Goal: Share content

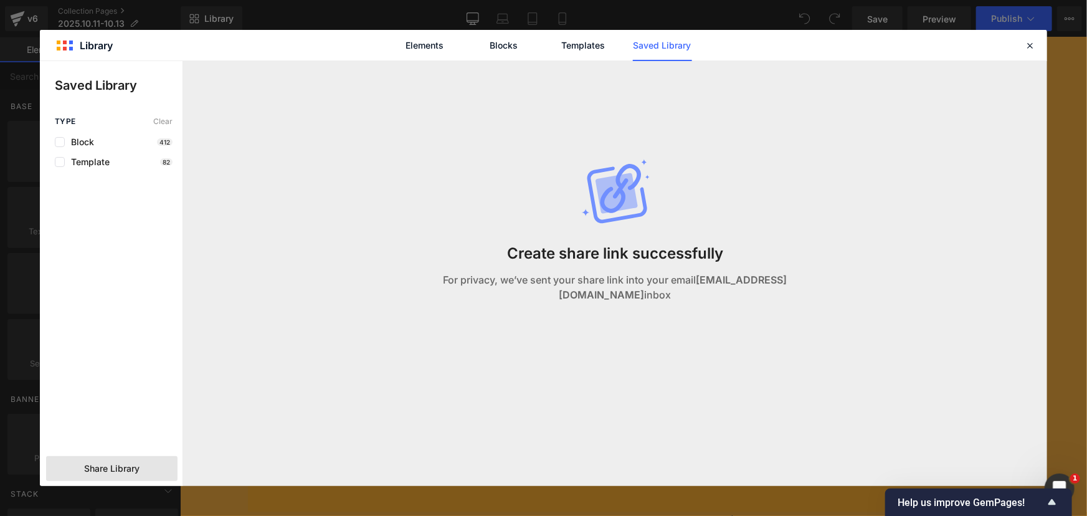
click at [1027, 44] on icon at bounding box center [1029, 45] width 11 height 11
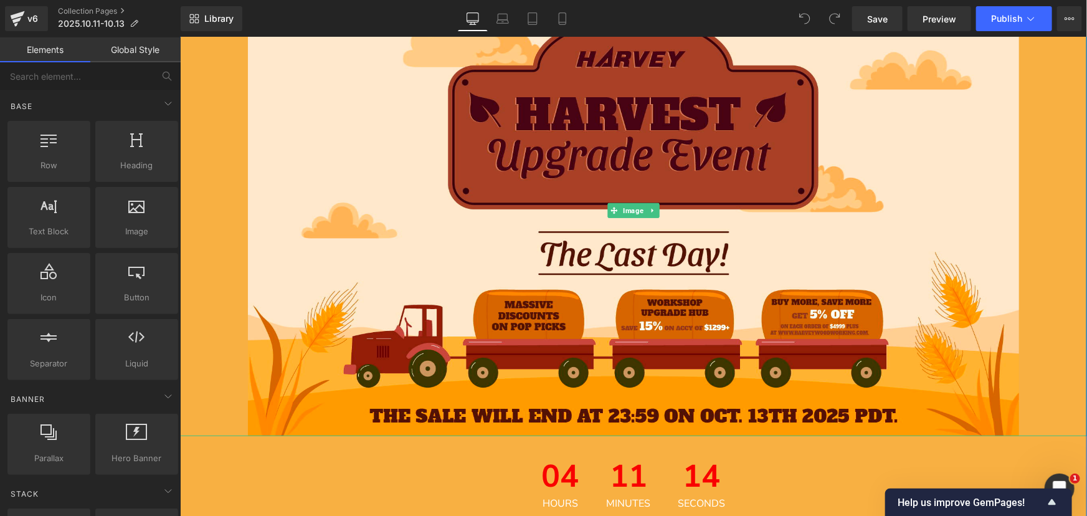
scroll to position [169, 0]
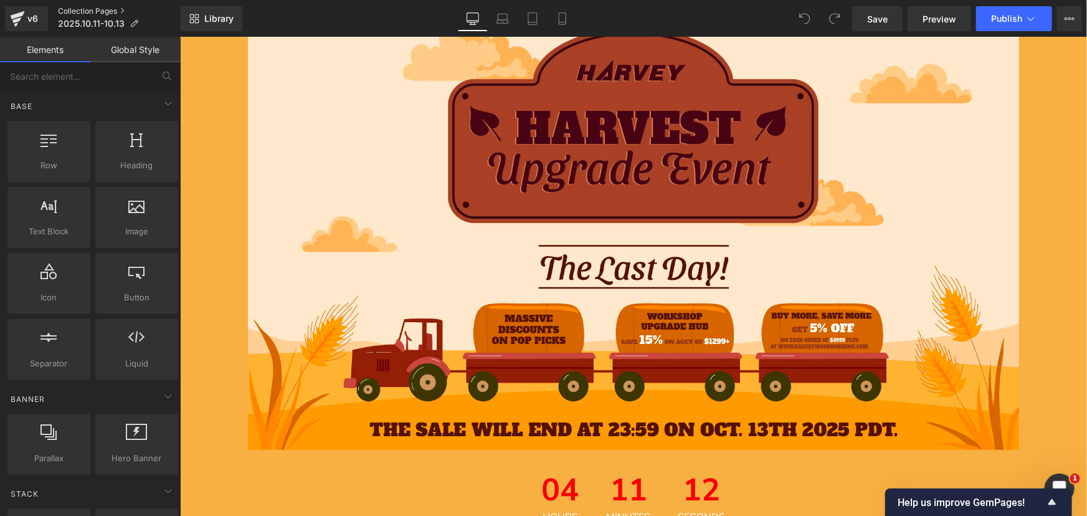
click at [90, 9] on link "Collection Pages" at bounding box center [119, 11] width 123 height 10
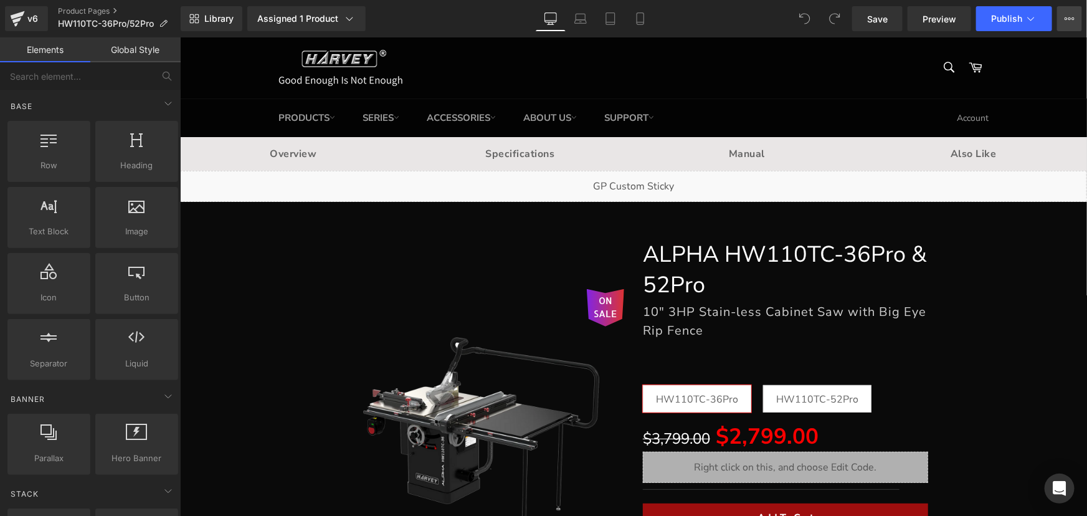
click at [1070, 17] on icon at bounding box center [1069, 19] width 10 height 10
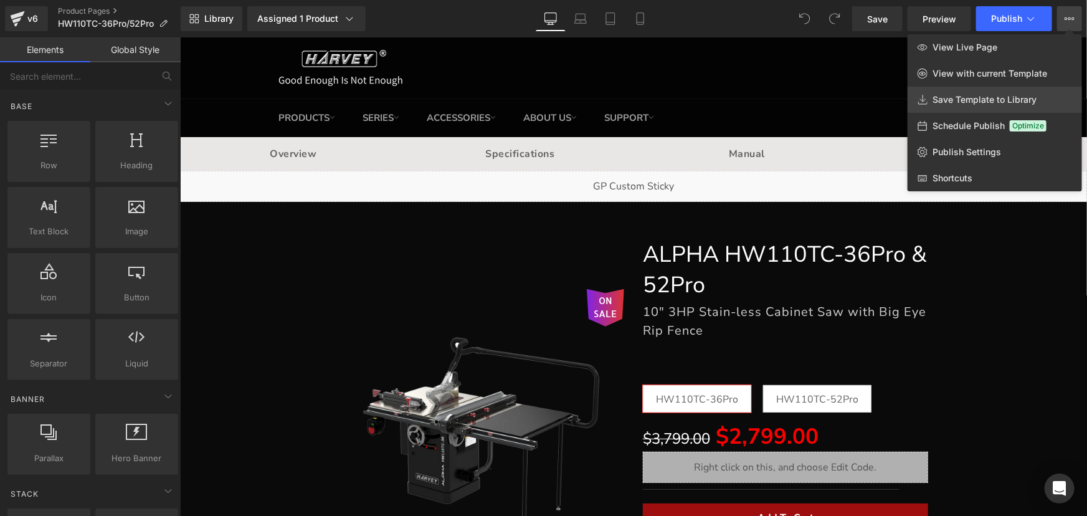
drag, startPoint x: 973, startPoint y: 100, endPoint x: 798, endPoint y: 62, distance: 178.3
click at [973, 100] on span "Save Template to Library" at bounding box center [984, 99] width 104 height 11
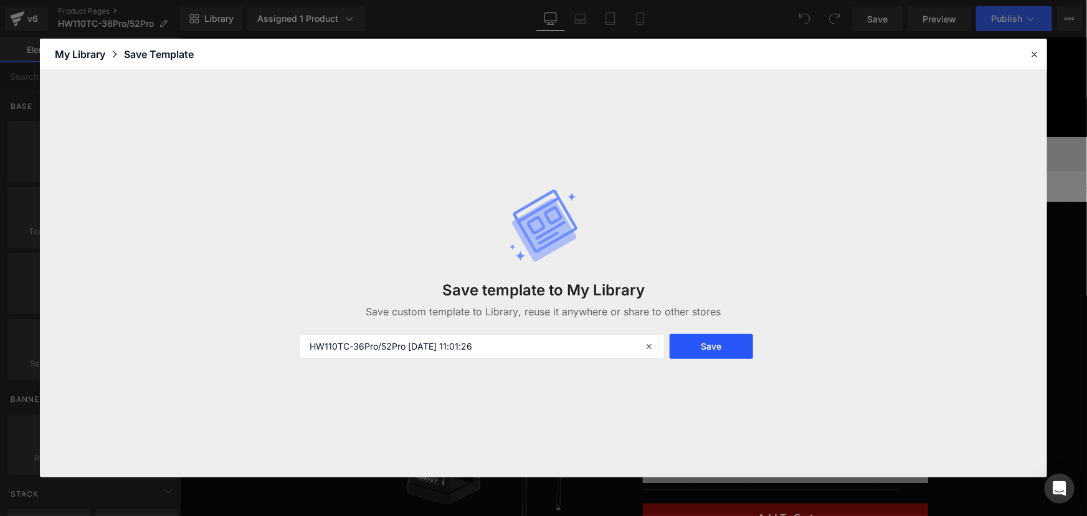
click at [722, 347] on button "Save" at bounding box center [711, 346] width 84 height 25
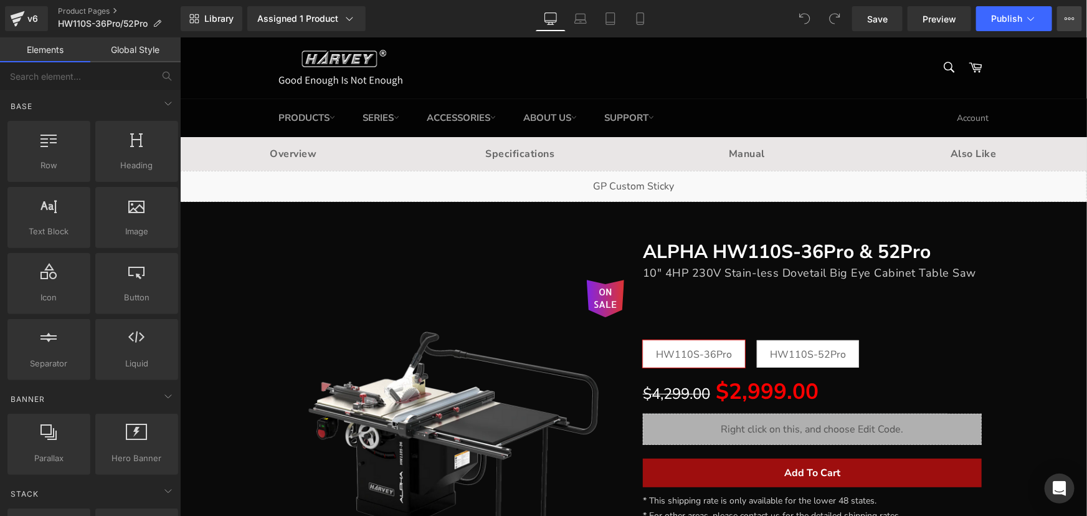
click at [1066, 14] on icon at bounding box center [1069, 19] width 10 height 10
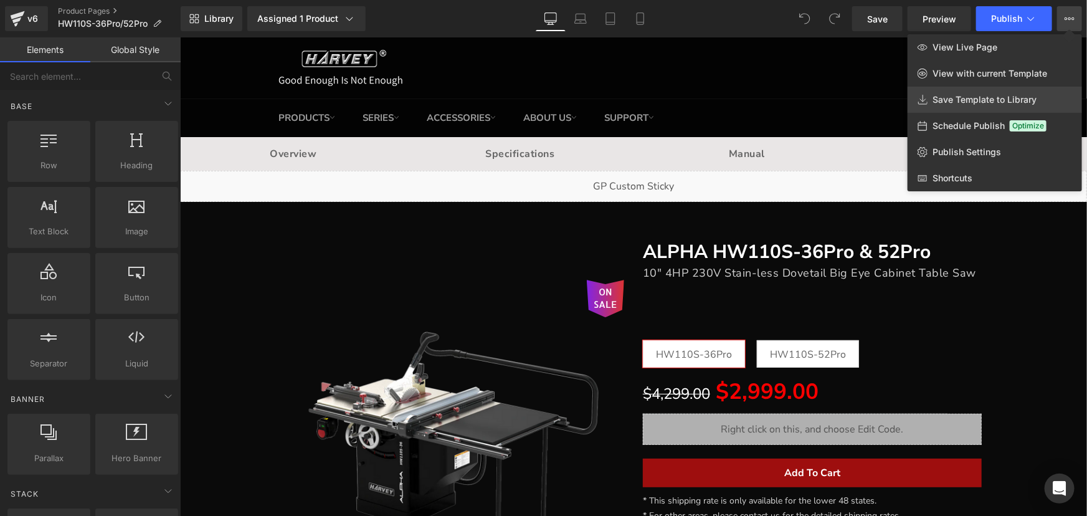
click at [959, 101] on span "Save Template to Library" at bounding box center [984, 99] width 104 height 11
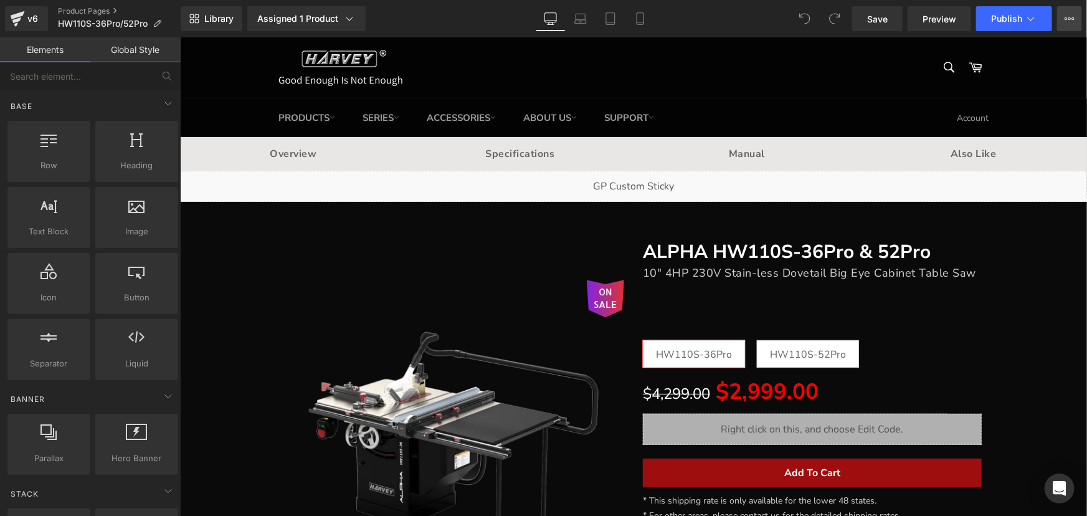
click at [1069, 15] on icon at bounding box center [1069, 19] width 10 height 10
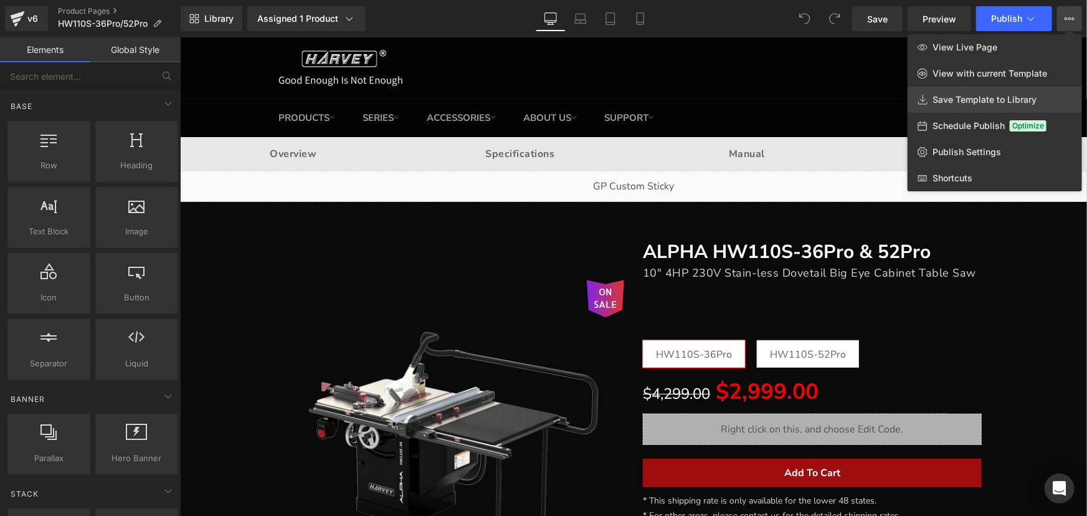
click at [969, 97] on span "Save Template to Library" at bounding box center [984, 99] width 104 height 11
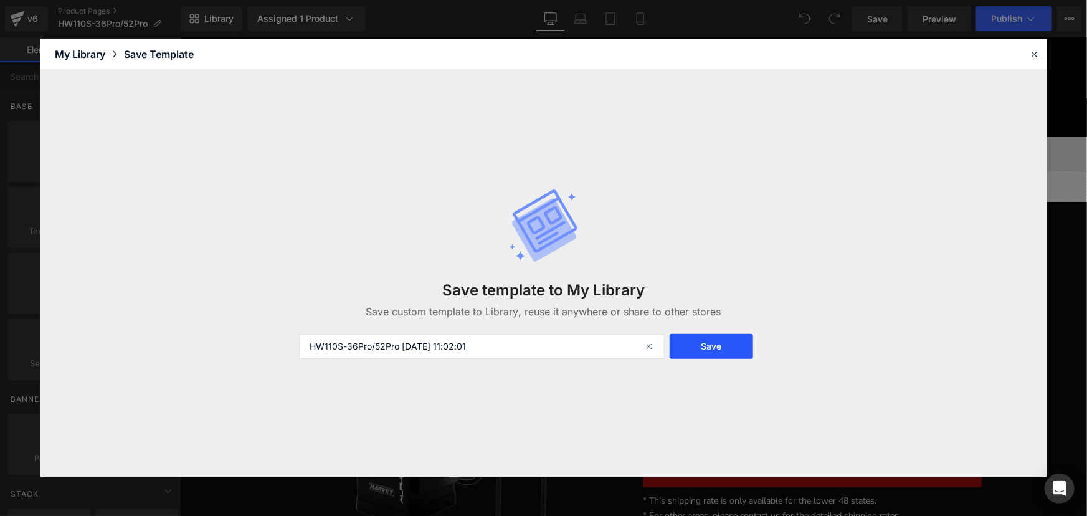
click at [716, 339] on button "Save" at bounding box center [711, 346] width 84 height 25
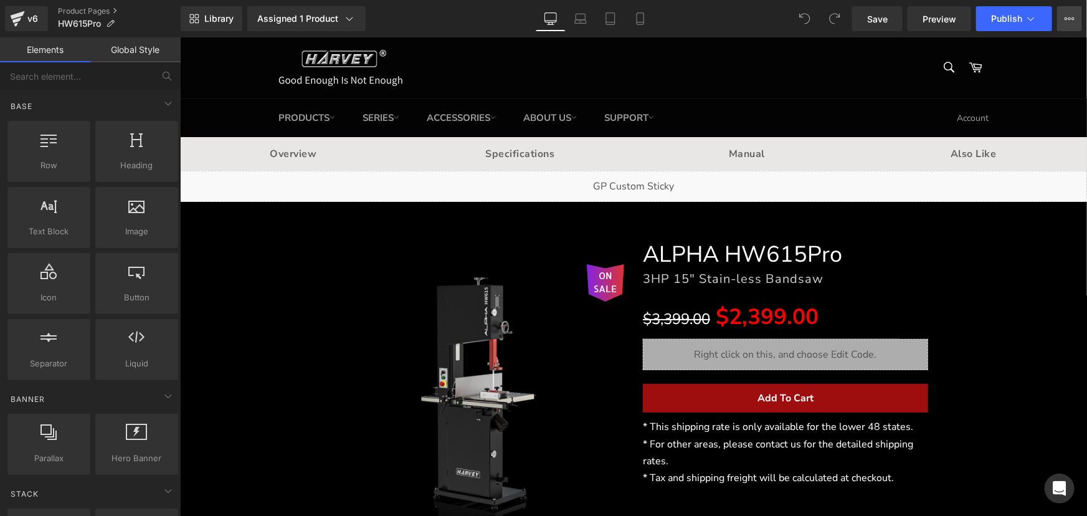
click at [1066, 16] on icon at bounding box center [1069, 19] width 10 height 10
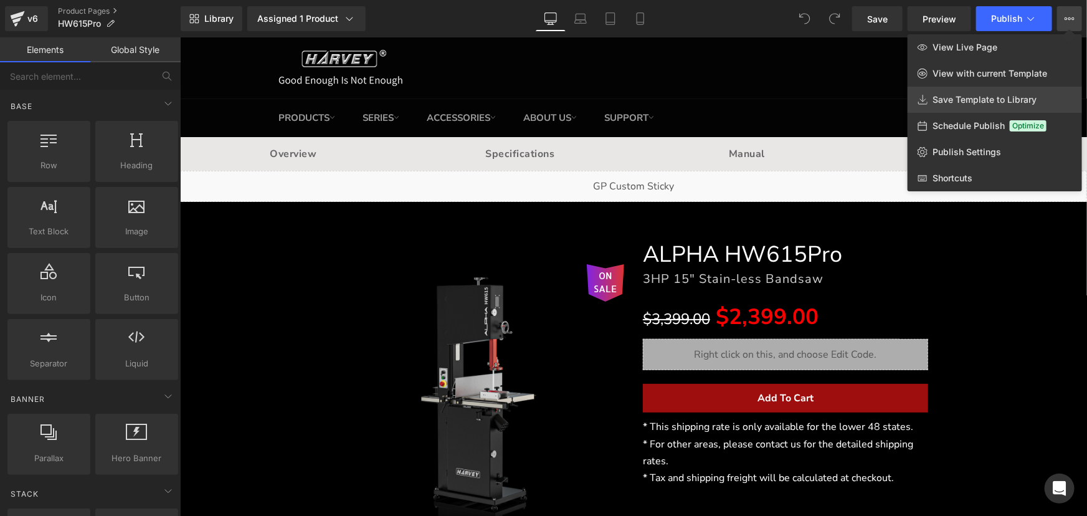
click at [1005, 97] on span "Save Template to Library" at bounding box center [984, 99] width 104 height 11
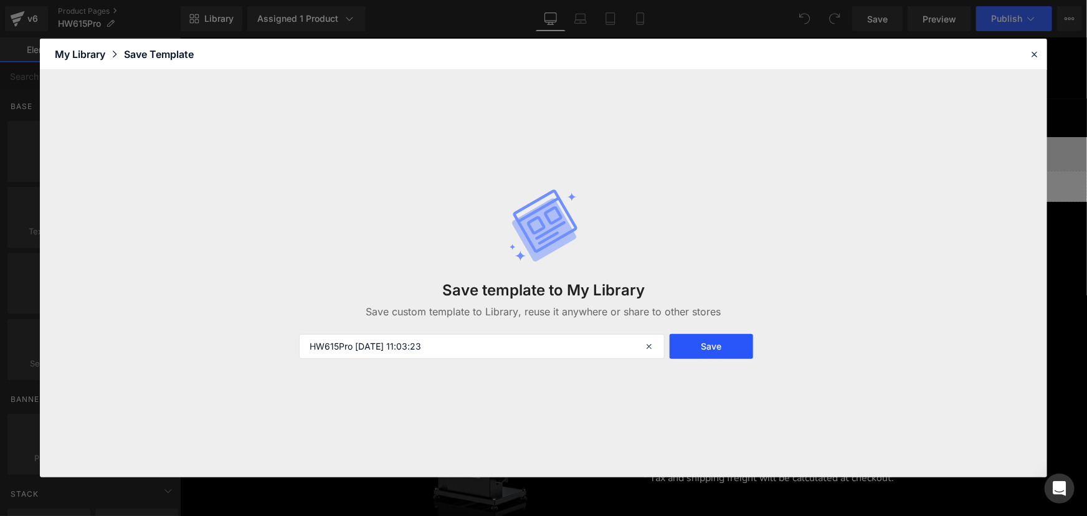
click at [734, 345] on button "Save" at bounding box center [711, 346] width 84 height 25
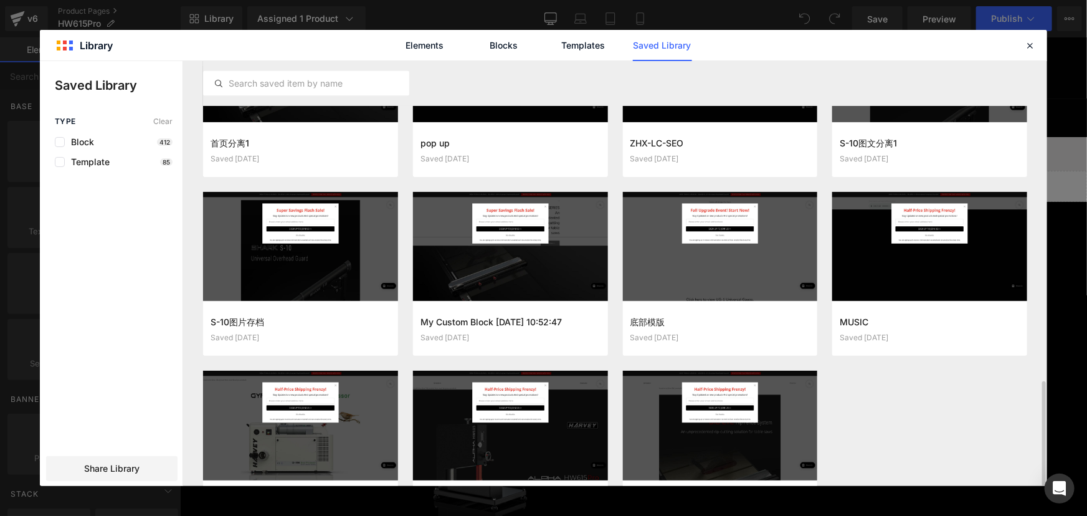
scroll to position [1061, 0]
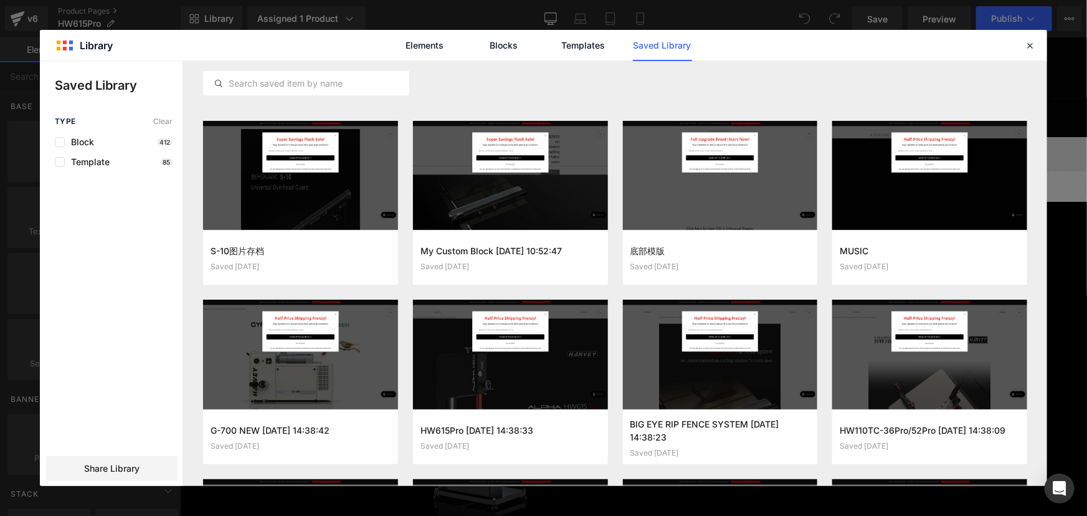
click at [1021, 42] on div "Elements Blocks Templates Saved Library" at bounding box center [543, 45] width 1007 height 31
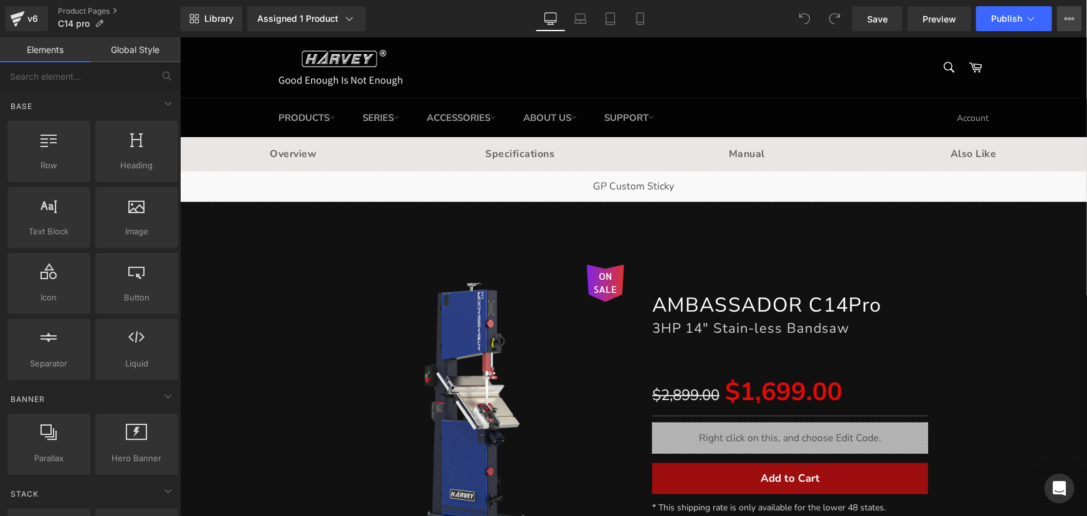
click at [1069, 16] on icon at bounding box center [1069, 19] width 10 height 10
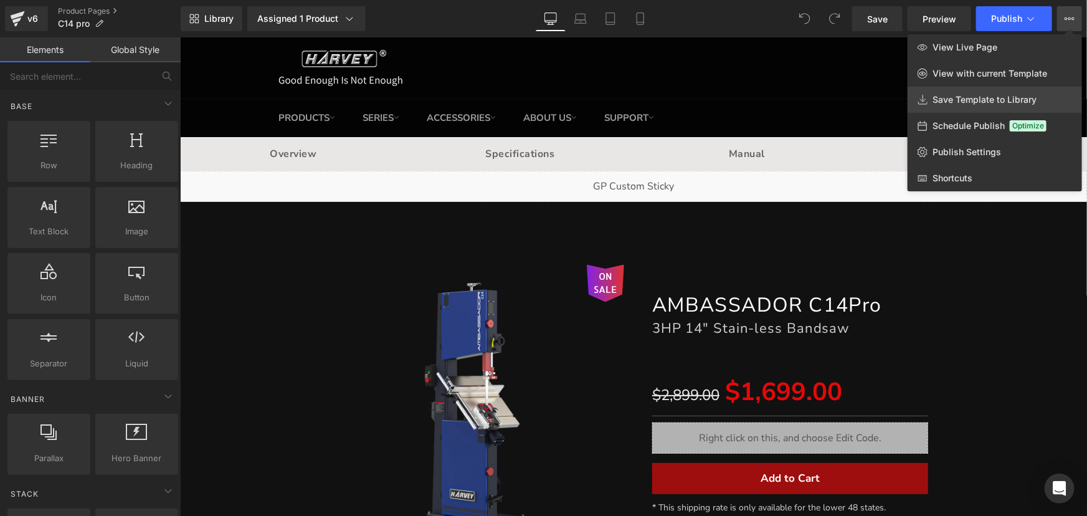
click at [997, 98] on span "Save Template to Library" at bounding box center [984, 99] width 104 height 11
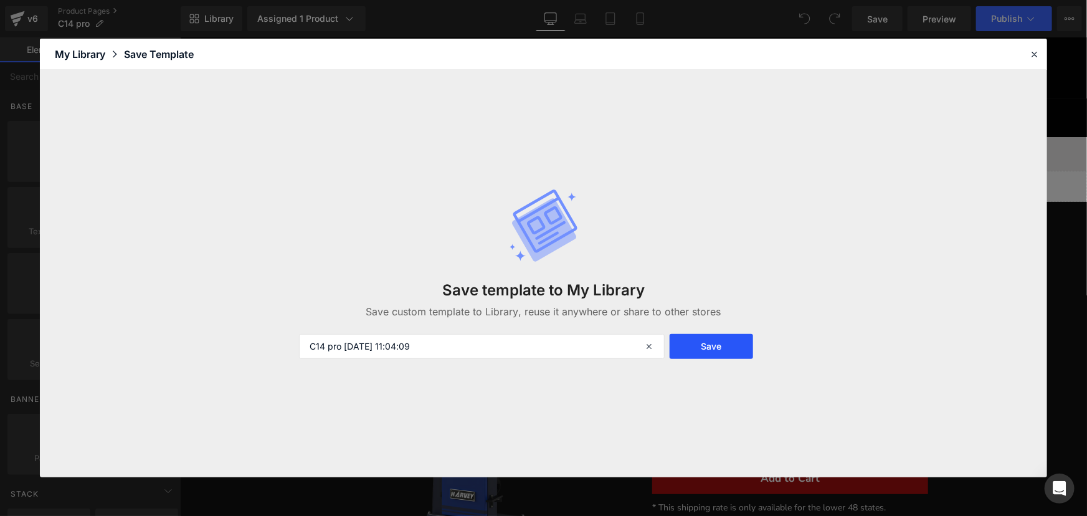
click at [721, 336] on button "Save" at bounding box center [711, 346] width 84 height 25
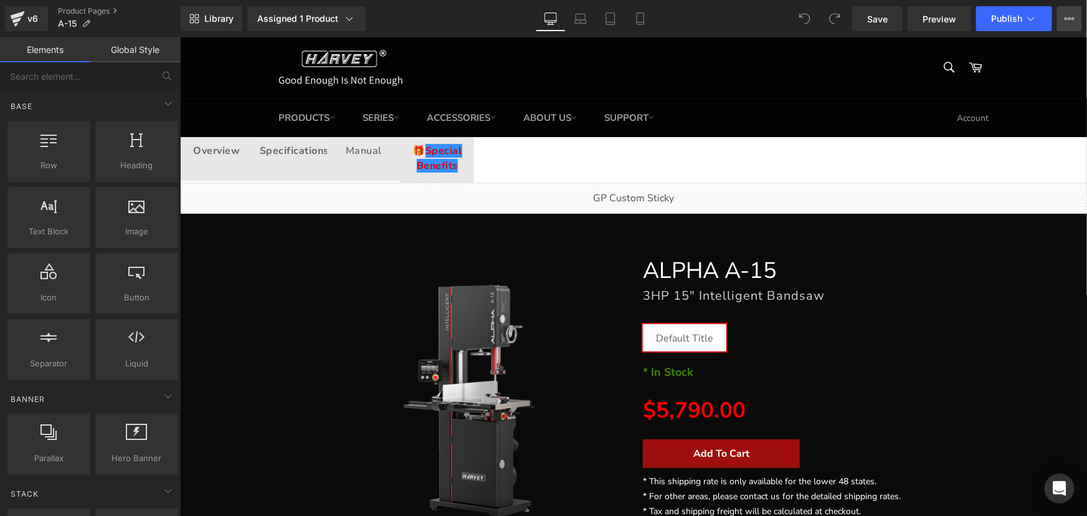
click at [1070, 11] on button "View Live Page View with current Template Save Template to Library Schedule Pub…" at bounding box center [1069, 18] width 25 height 25
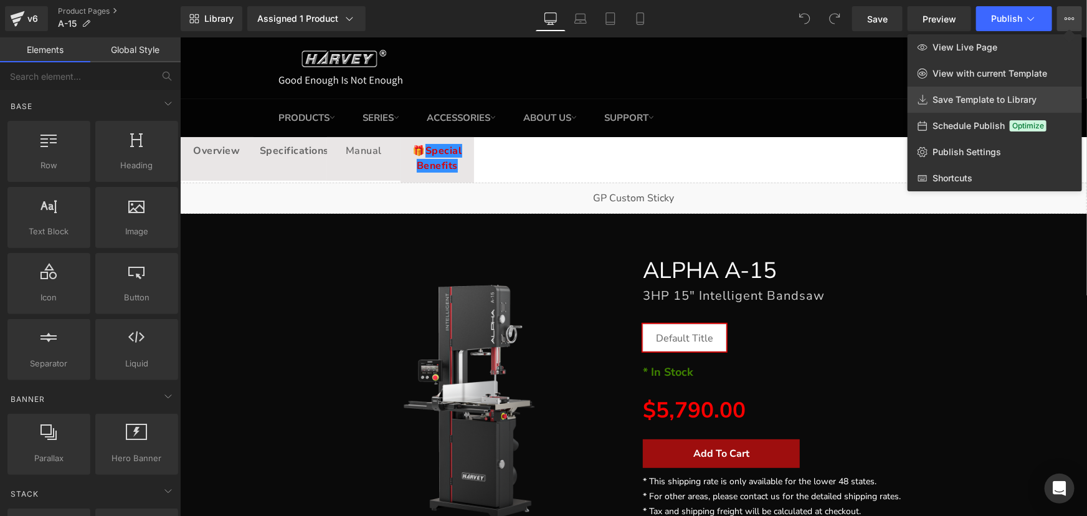
click at [979, 91] on link "Save Template to Library" at bounding box center [994, 100] width 174 height 26
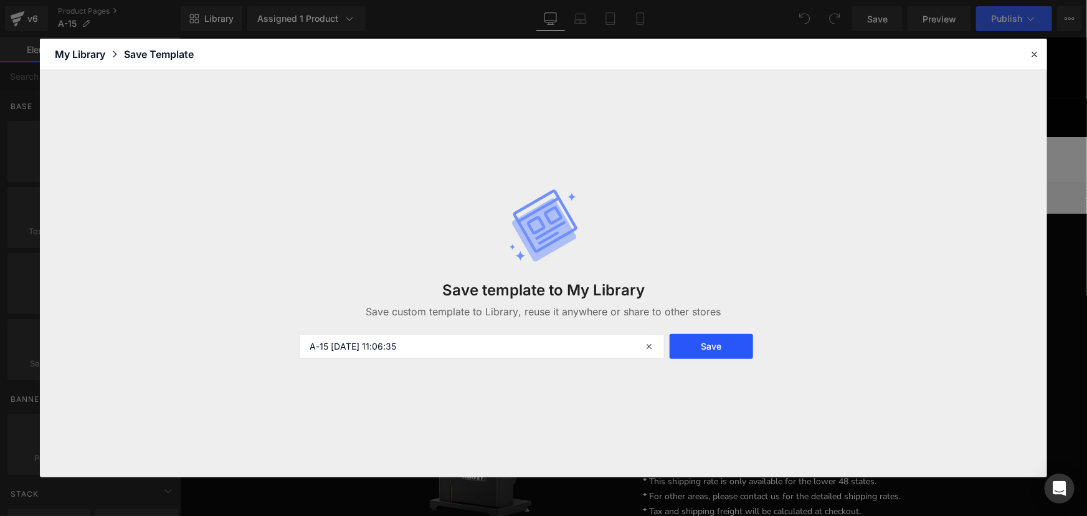
click at [709, 342] on button "Save" at bounding box center [711, 346] width 84 height 25
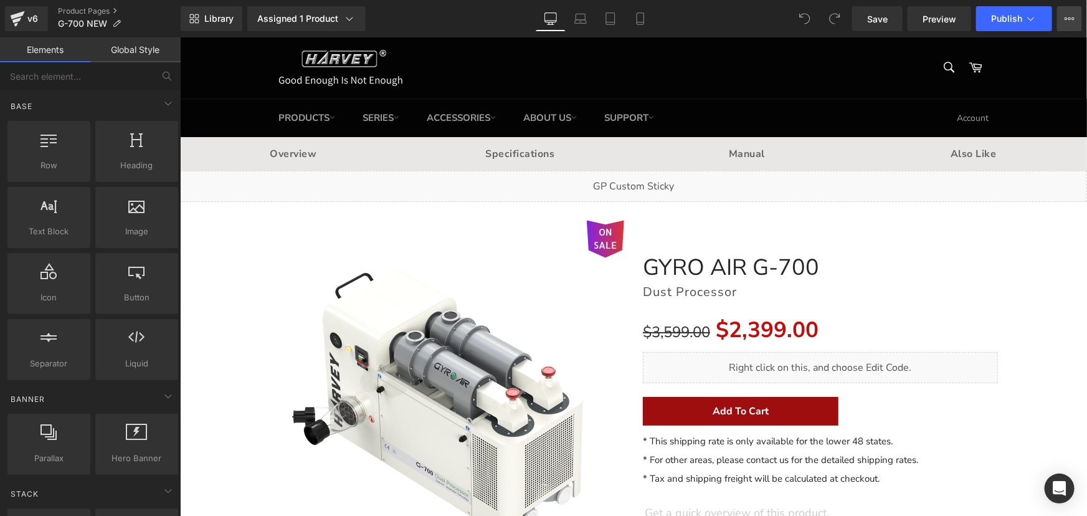
click at [1062, 14] on button "View Live Page View with current Template Save Template to Library Schedule Pub…" at bounding box center [1069, 18] width 25 height 25
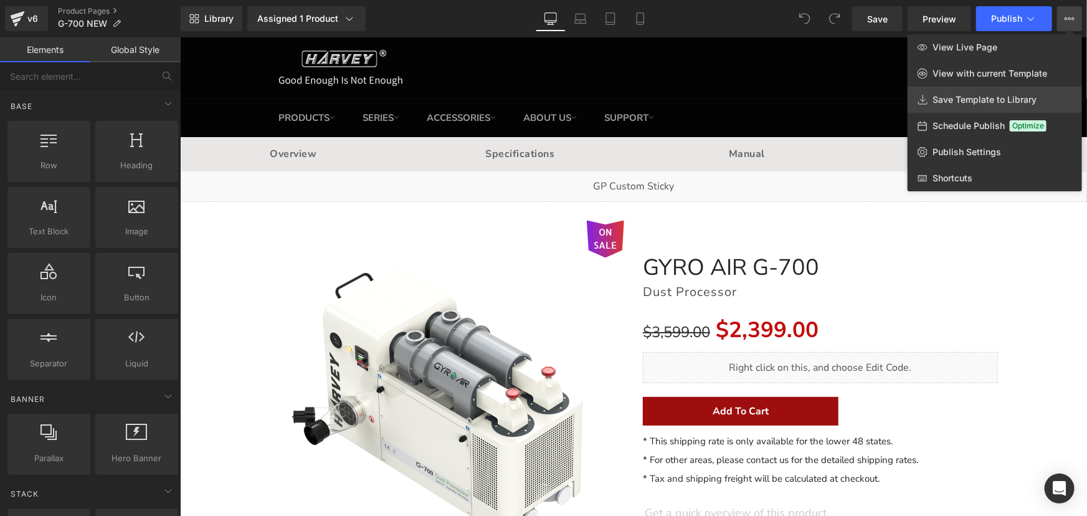
click at [981, 95] on span "Save Template to Library" at bounding box center [984, 99] width 104 height 11
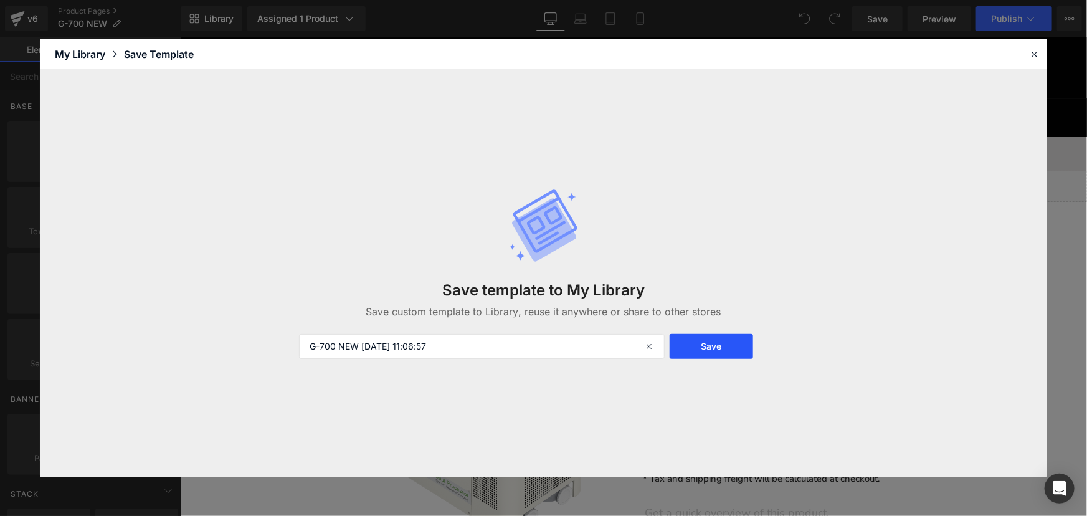
click at [710, 347] on button "Save" at bounding box center [711, 346] width 84 height 25
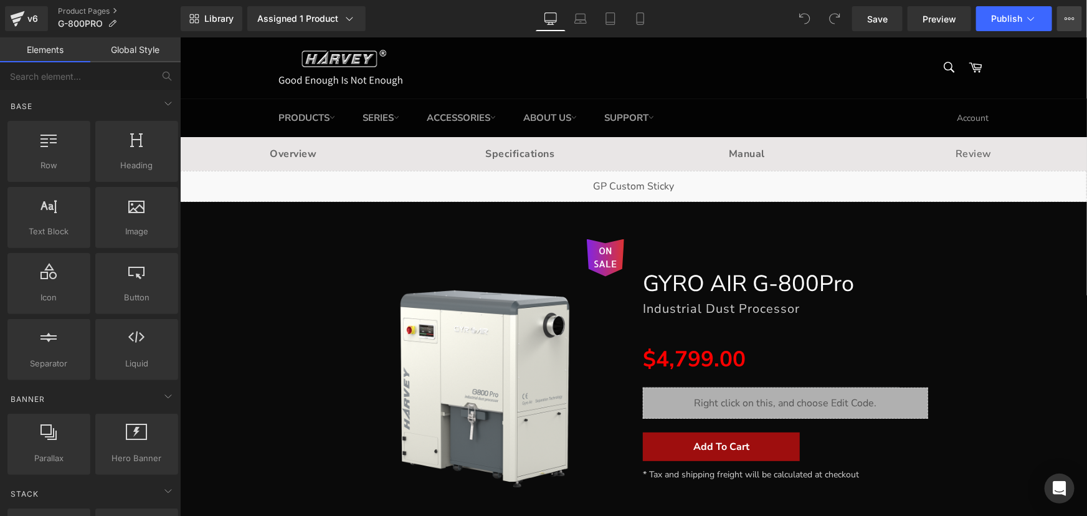
click at [1072, 20] on icon at bounding box center [1069, 19] width 10 height 10
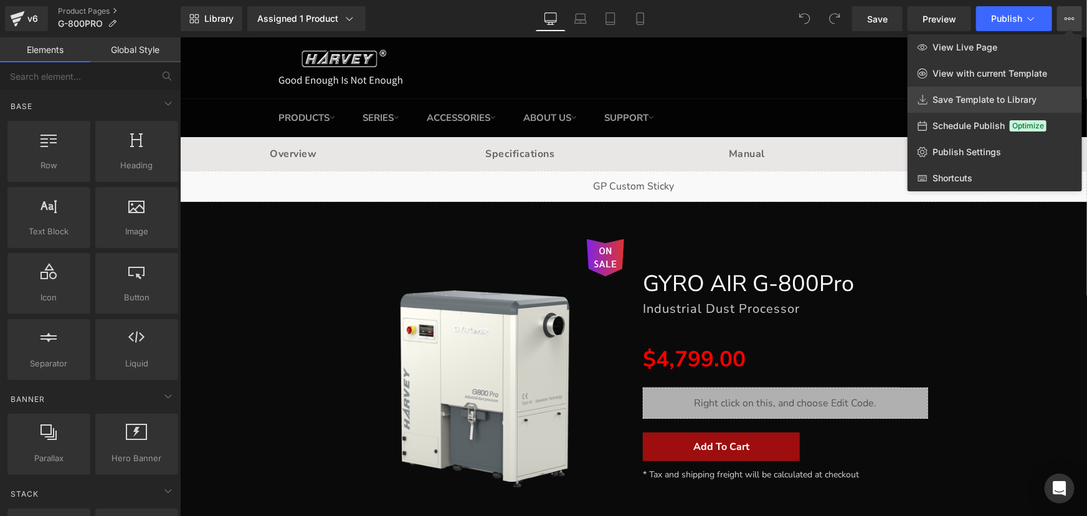
click at [1001, 99] on span "Save Template to Library" at bounding box center [984, 99] width 104 height 11
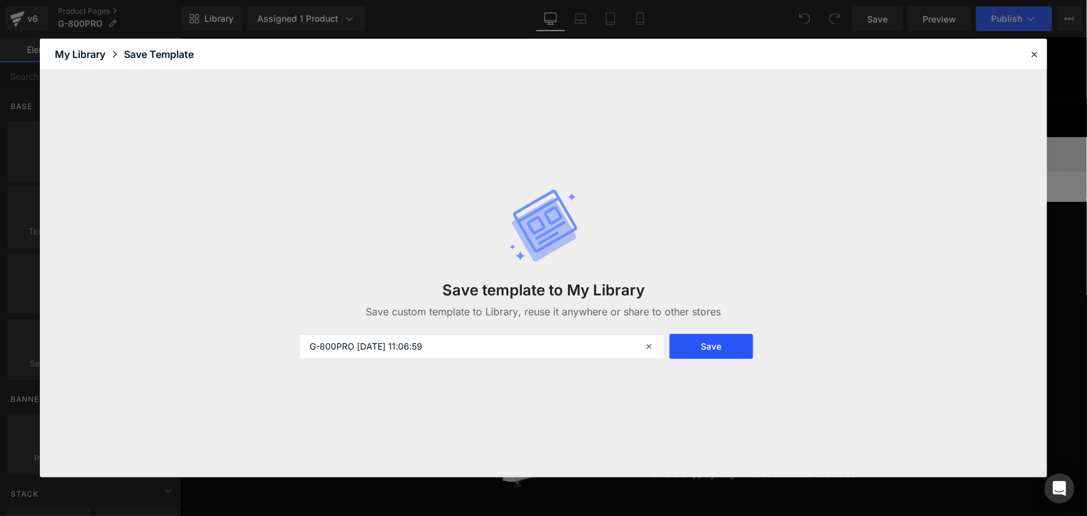
click at [722, 343] on button "Save" at bounding box center [711, 346] width 84 height 25
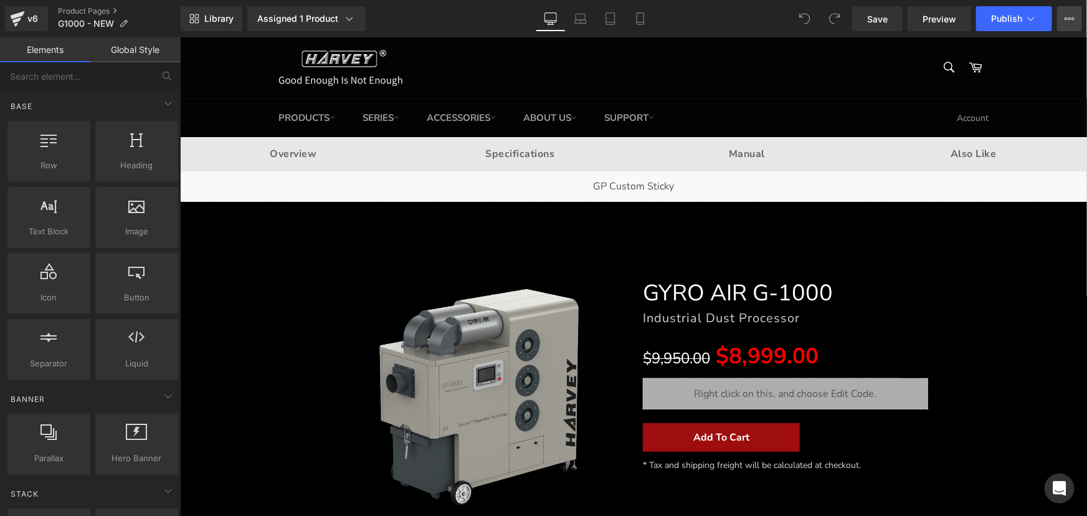
click at [1070, 16] on icon at bounding box center [1069, 19] width 10 height 10
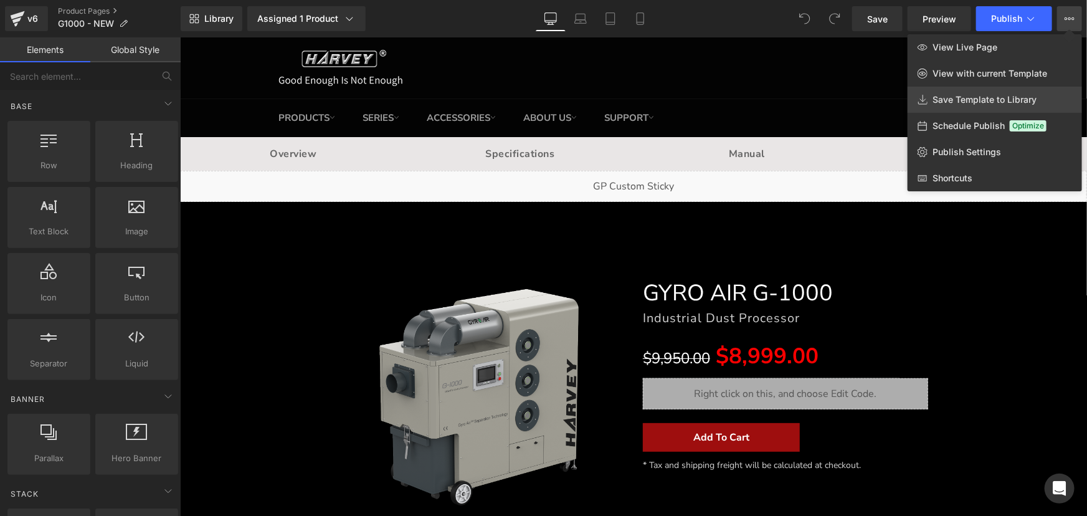
click at [996, 99] on span "Save Template to Library" at bounding box center [984, 99] width 104 height 11
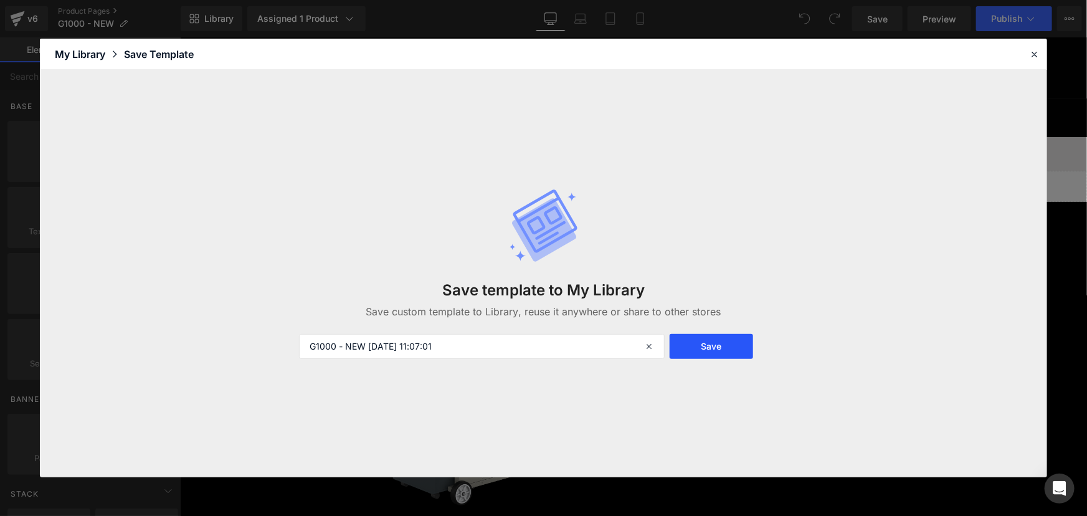
click at [722, 350] on button "Save" at bounding box center [711, 346] width 84 height 25
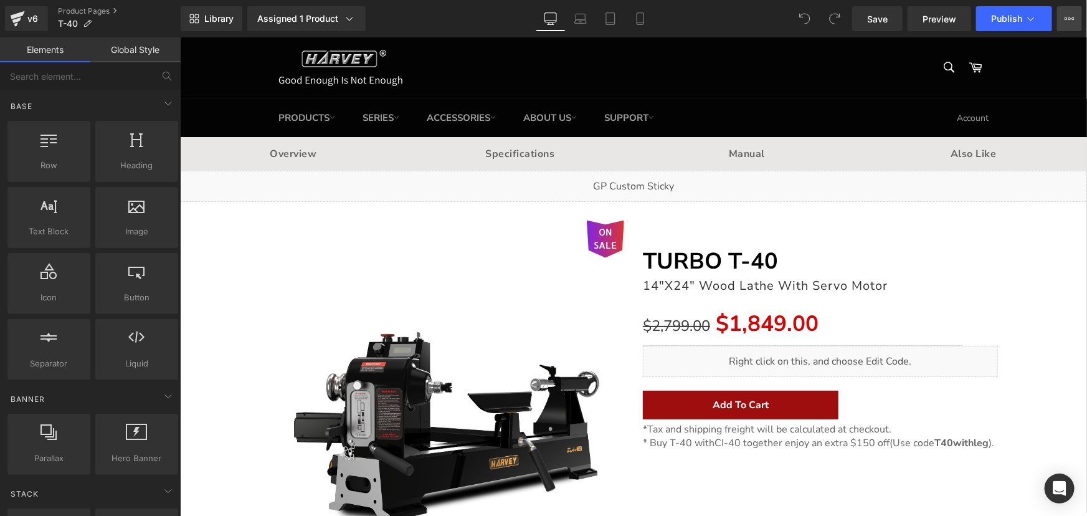
click at [1062, 19] on button "View Live Page View with current Template Save Template to Library Schedule Pub…" at bounding box center [1069, 18] width 25 height 25
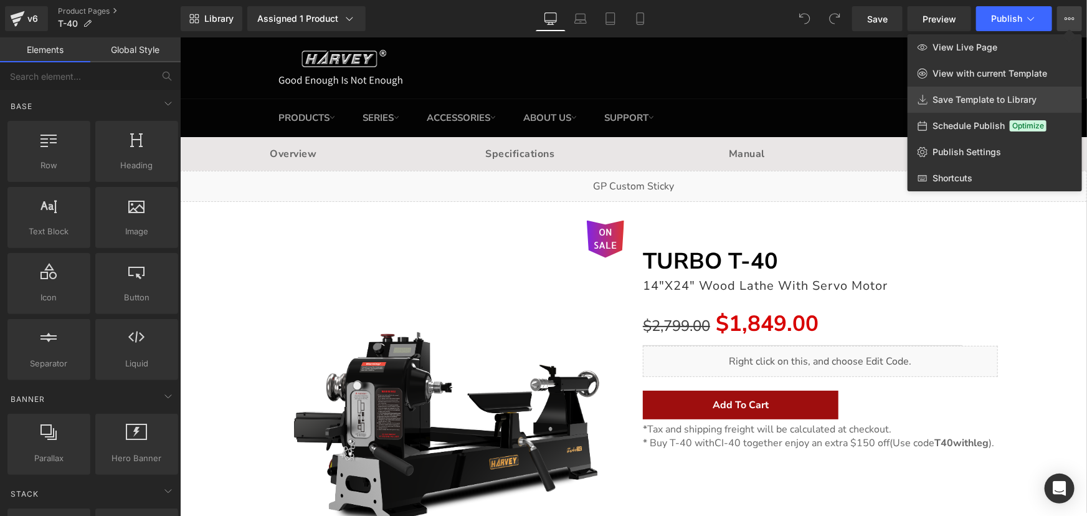
click at [999, 92] on link "Save Template to Library" at bounding box center [994, 100] width 174 height 26
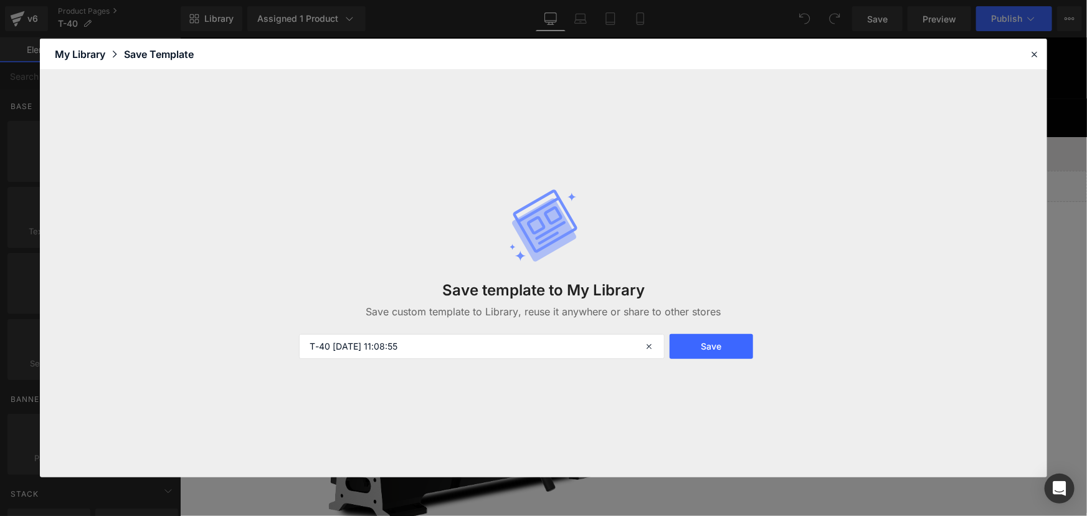
click at [701, 349] on button "Save" at bounding box center [711, 346] width 84 height 25
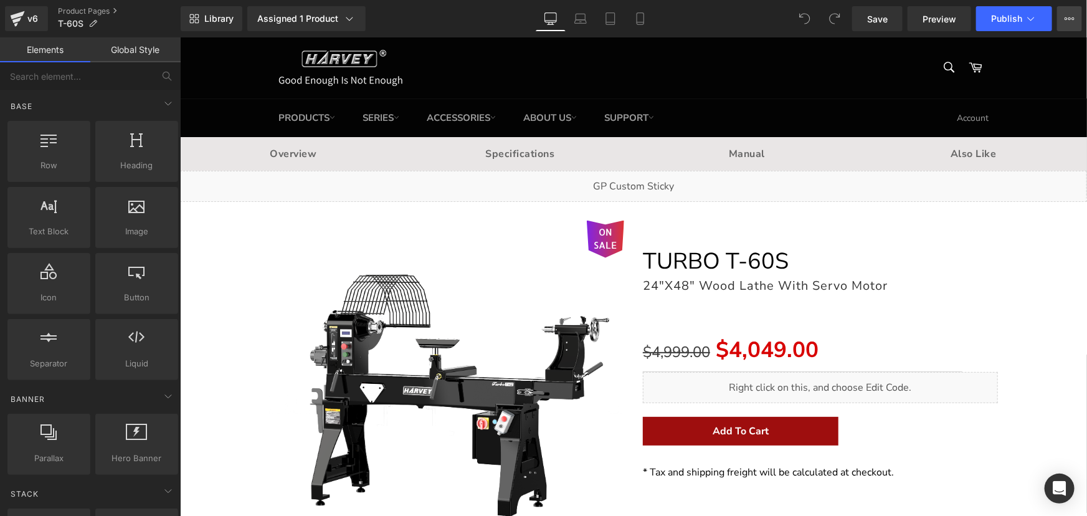
click at [1064, 14] on button "View Live Page View with current Template Save Template to Library Schedule Pub…" at bounding box center [1069, 18] width 25 height 25
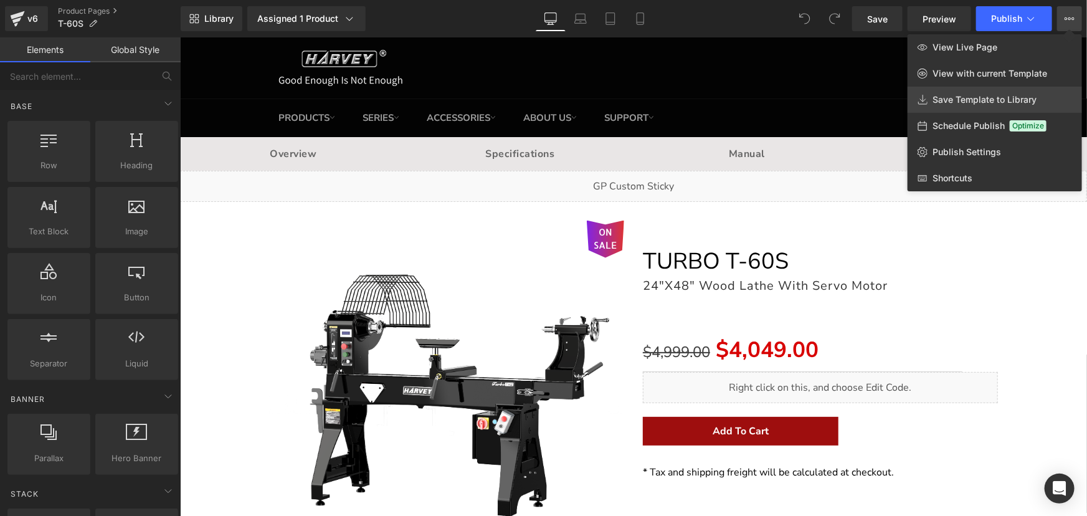
click at [963, 100] on span "Save Template to Library" at bounding box center [984, 99] width 104 height 11
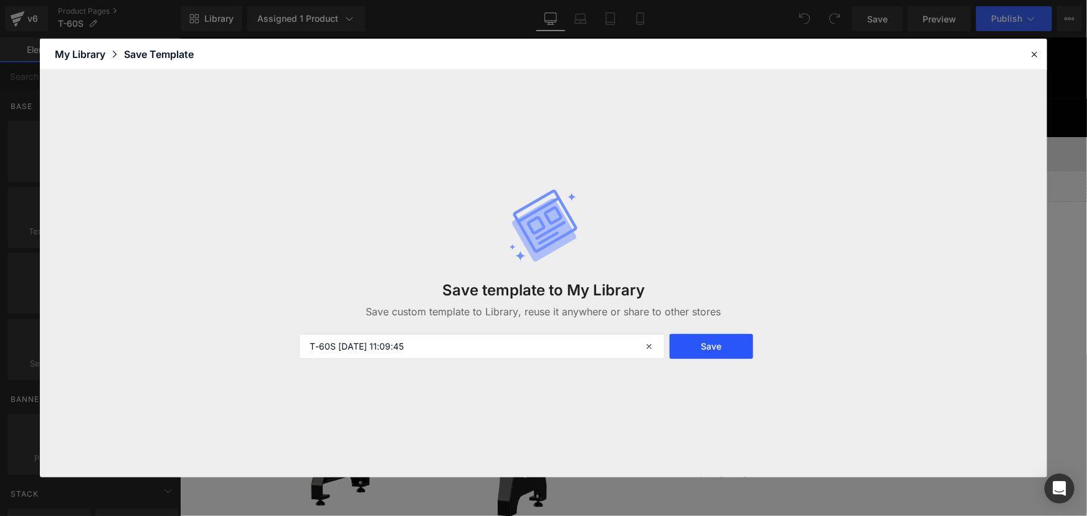
click at [702, 344] on button "Save" at bounding box center [711, 346] width 84 height 25
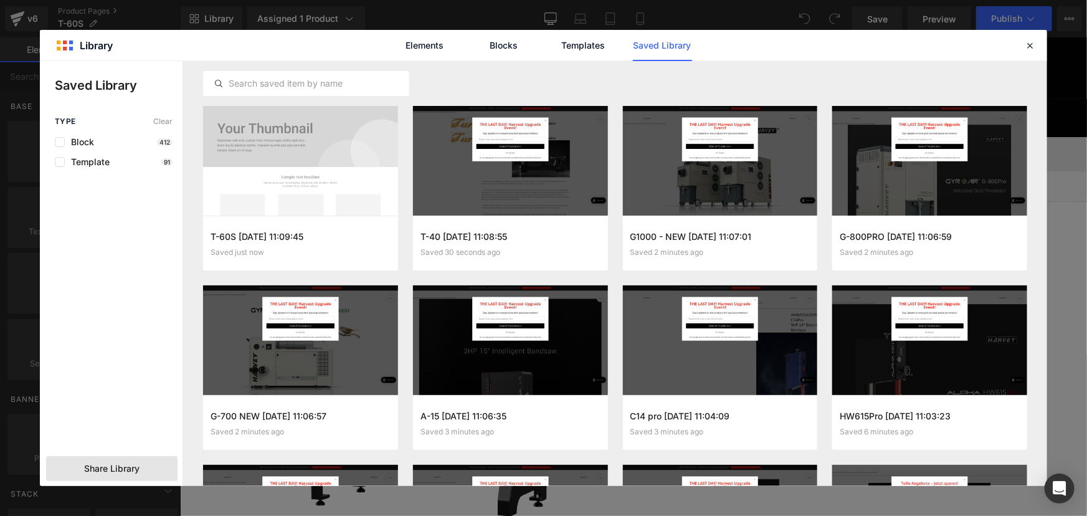
click at [103, 472] on span "Share Library" at bounding box center [111, 468] width 55 height 12
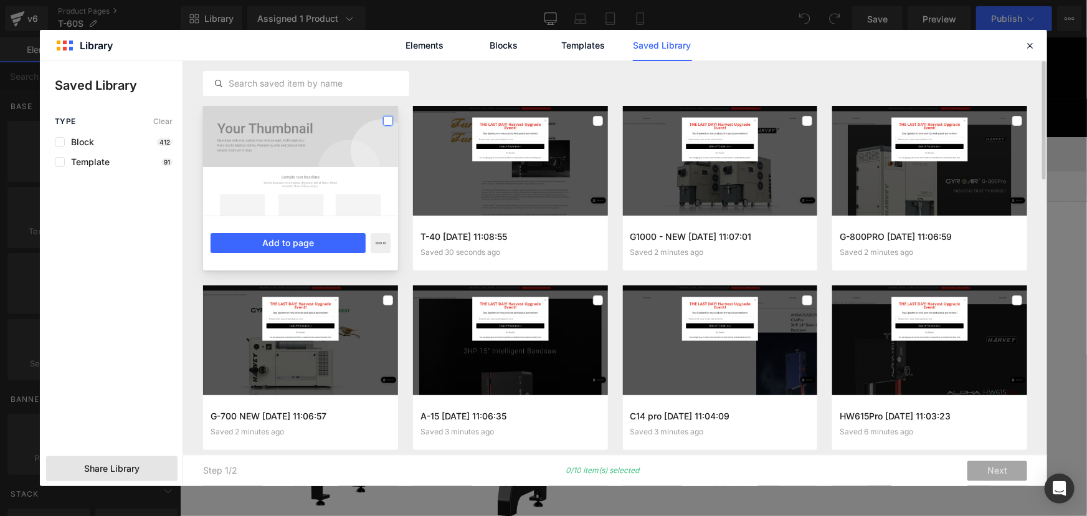
click at [388, 120] on label at bounding box center [388, 121] width 10 height 10
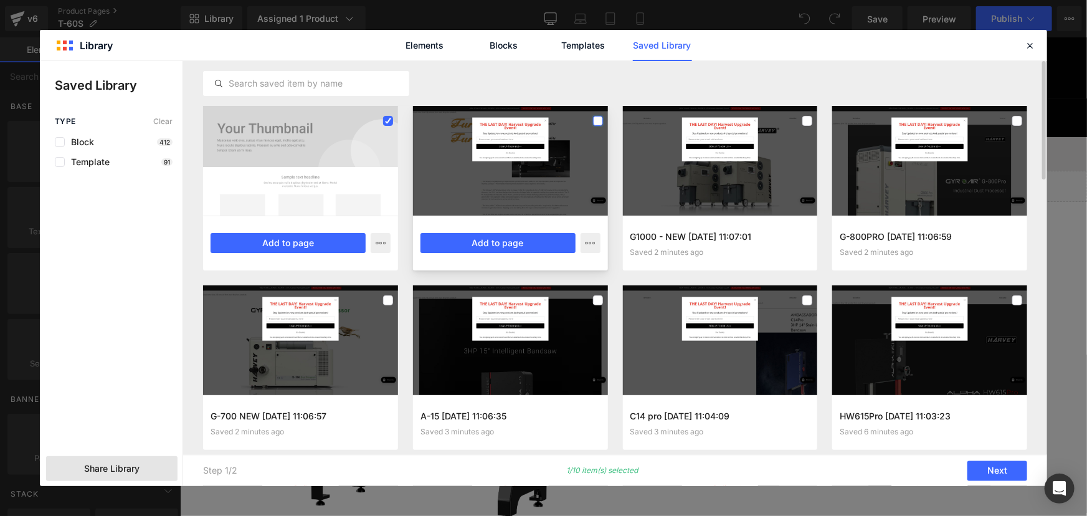
click at [599, 118] on label at bounding box center [598, 121] width 10 height 10
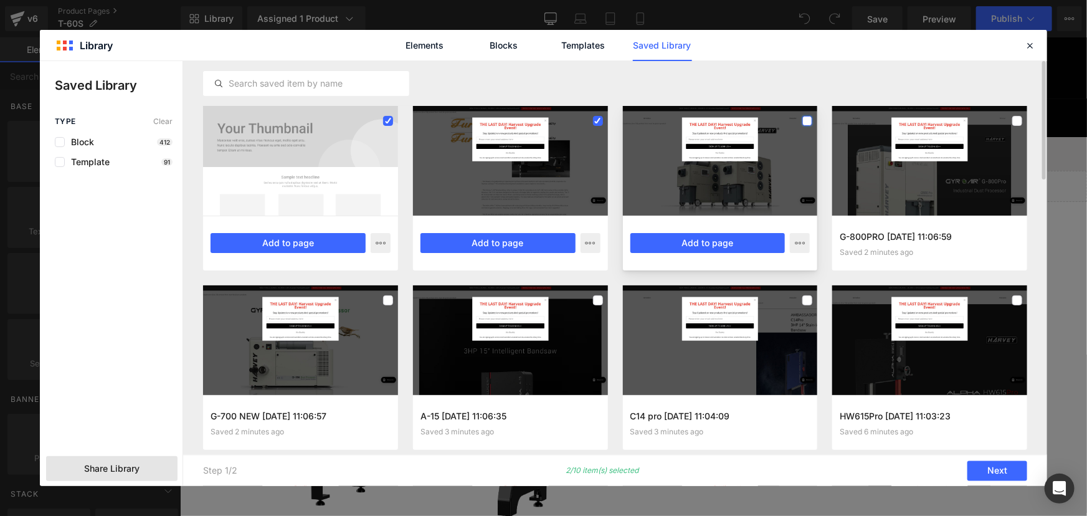
click at [808, 120] on label at bounding box center [807, 121] width 10 height 10
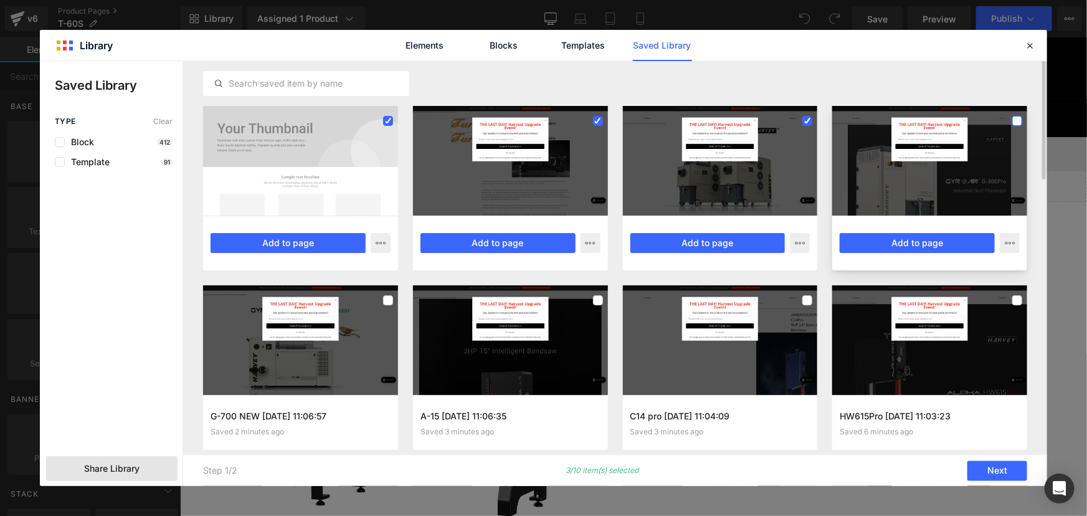
click at [1014, 116] on label at bounding box center [1017, 121] width 10 height 10
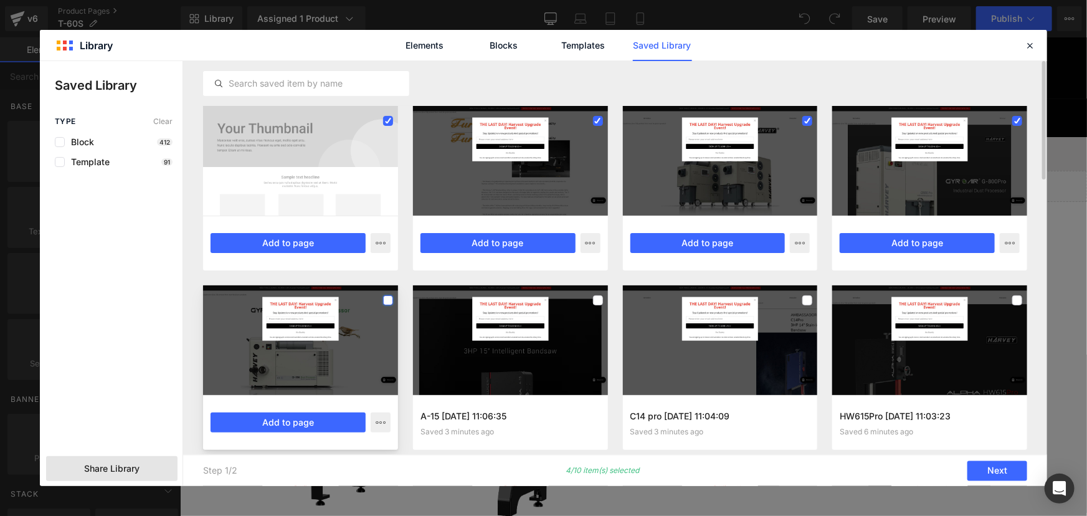
click at [387, 300] on label at bounding box center [388, 300] width 10 height 10
click at [597, 298] on label at bounding box center [598, 300] width 10 height 10
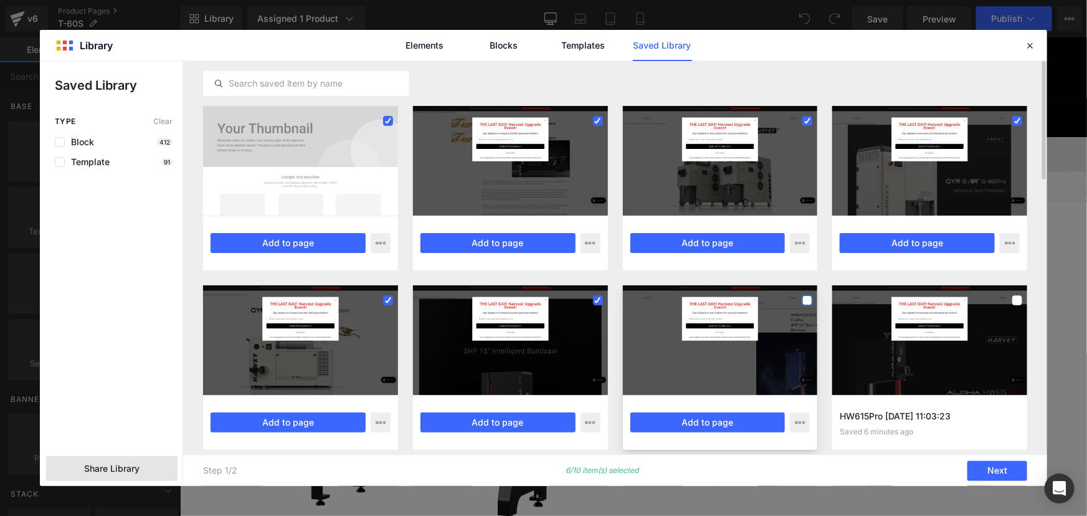
click at [810, 298] on label at bounding box center [807, 300] width 10 height 10
click at [1012, 298] on label at bounding box center [1017, 300] width 10 height 10
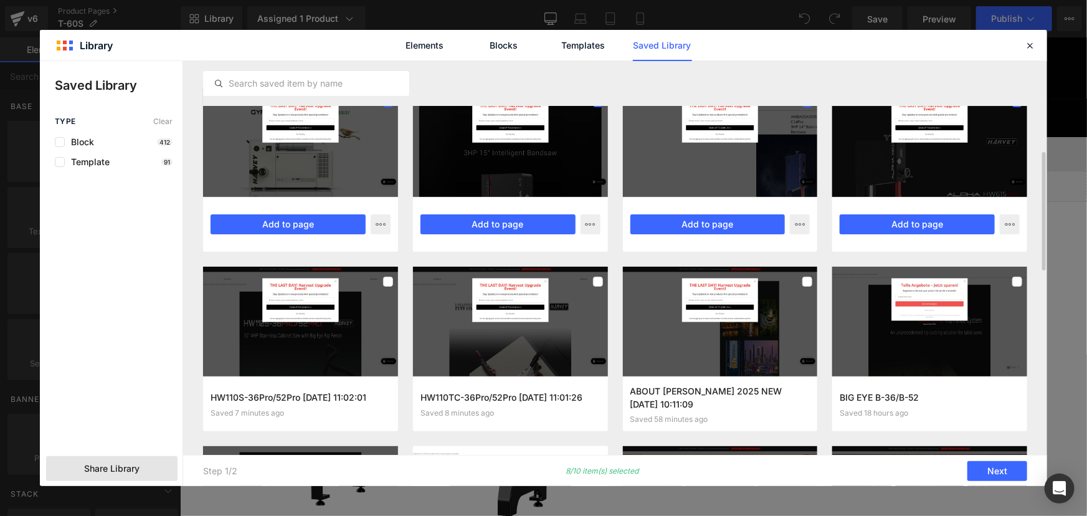
scroll to position [226, 0]
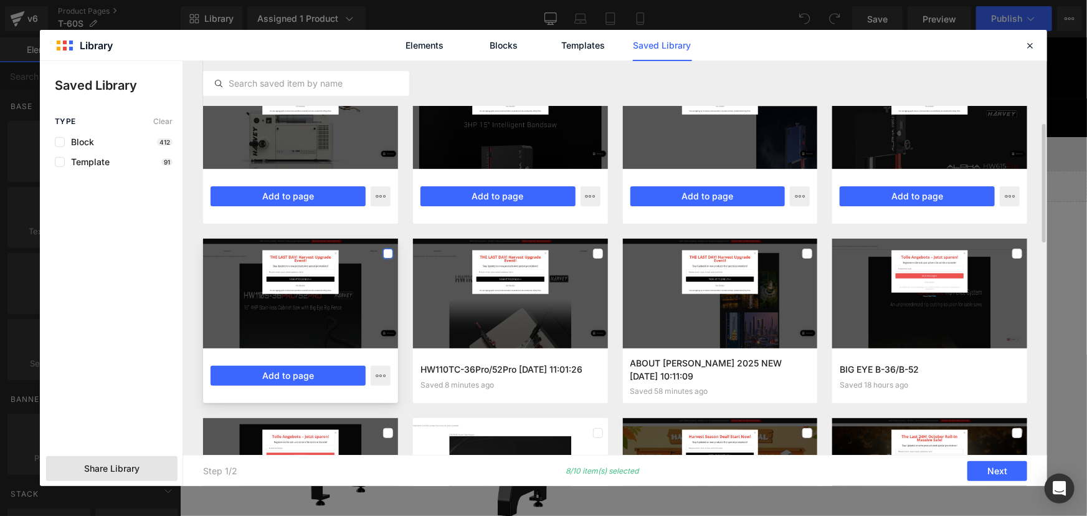
click at [384, 249] on label at bounding box center [388, 253] width 10 height 10
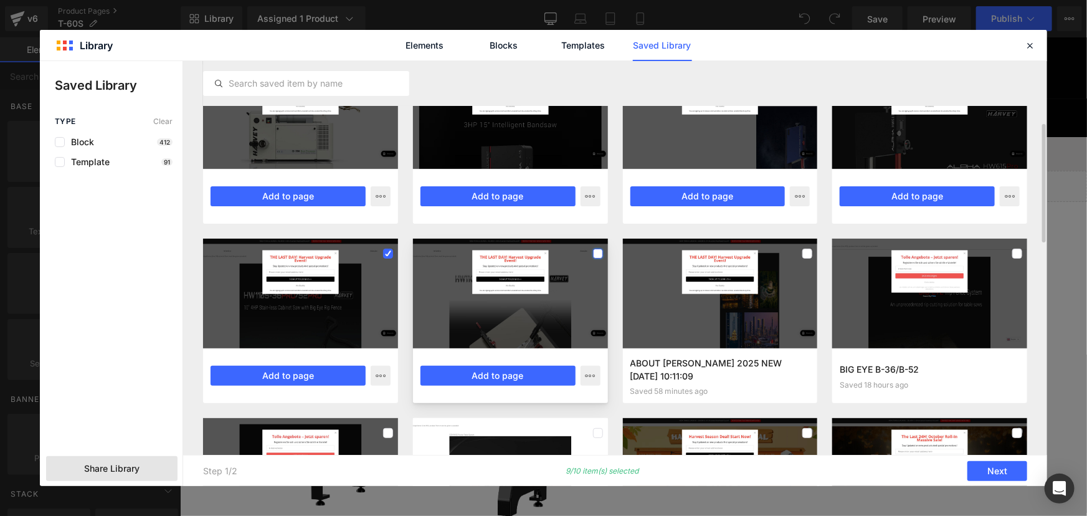
click at [599, 251] on label at bounding box center [598, 253] width 10 height 10
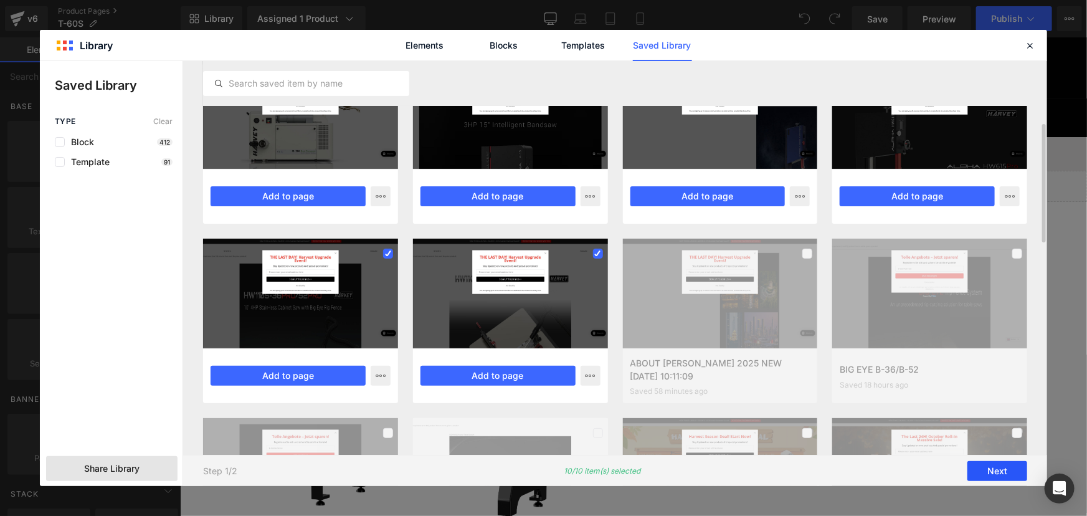
click at [994, 465] on button "Next" at bounding box center [997, 471] width 60 height 20
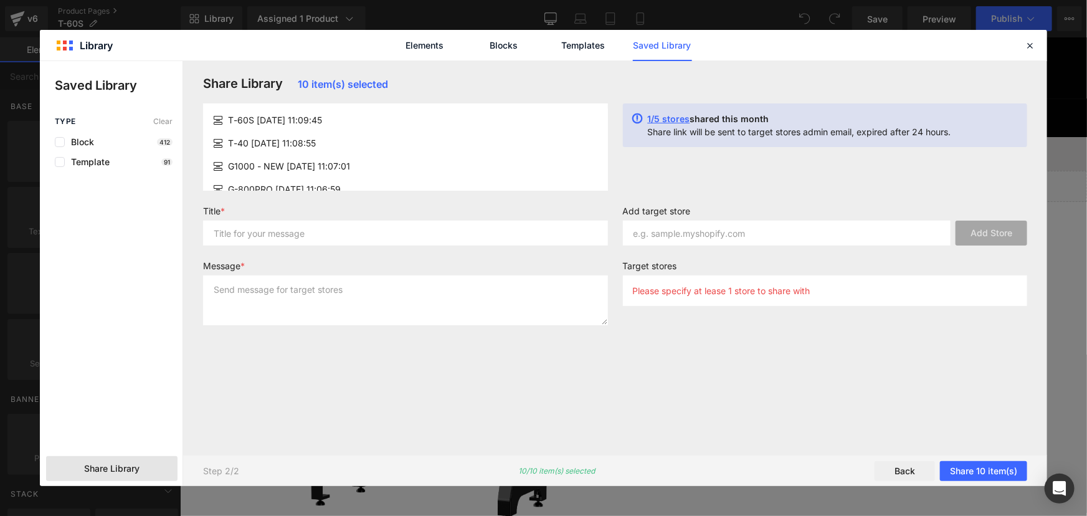
scroll to position [0, 0]
click at [273, 228] on input "text" at bounding box center [405, 232] width 405 height 25
type input "machine"
click at [273, 286] on textarea at bounding box center [405, 300] width 405 height 50
type textarea "1"
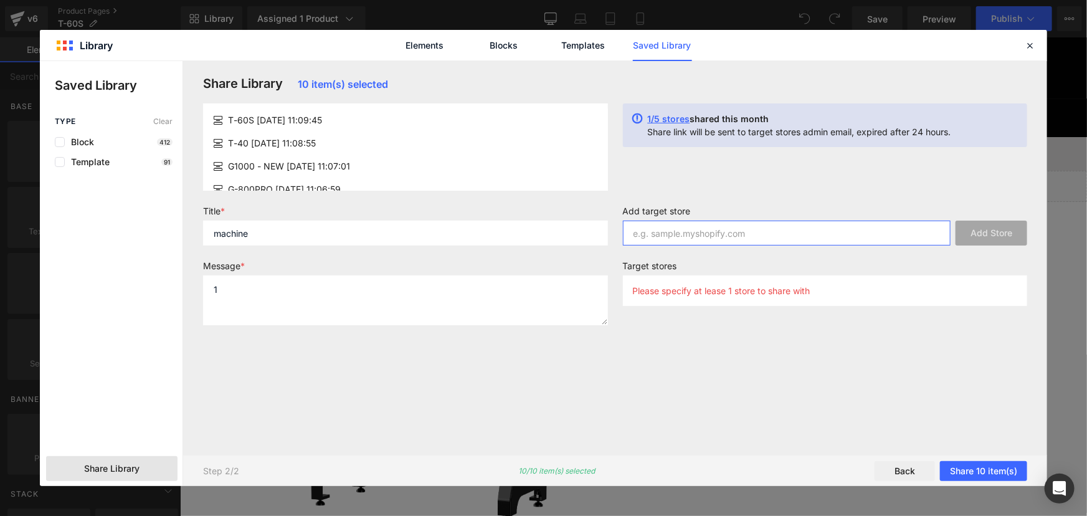
click at [743, 226] on input "text" at bounding box center [787, 232] width 328 height 25
type input "[DOMAIN_NAME]"
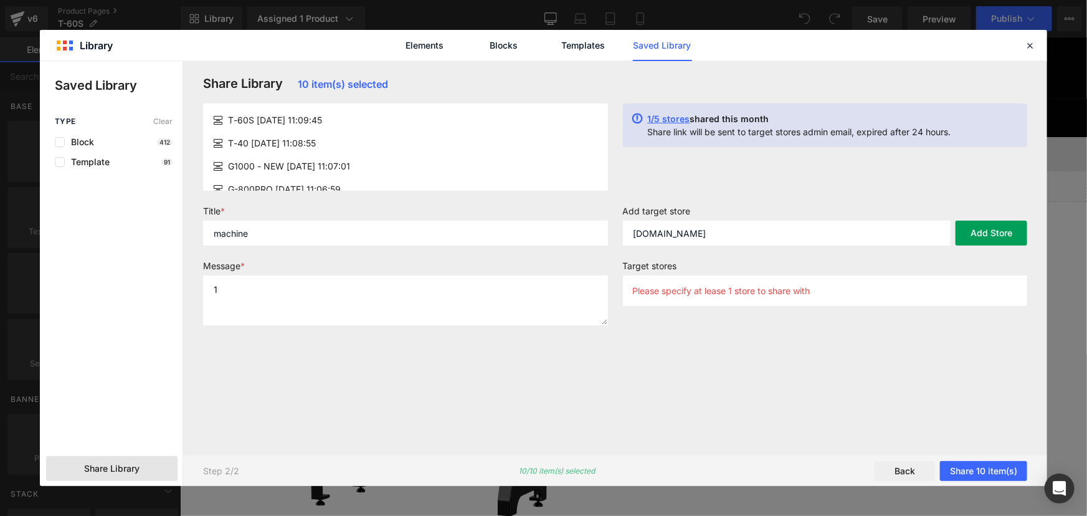
click at [994, 224] on button "Add Store" at bounding box center [991, 232] width 72 height 25
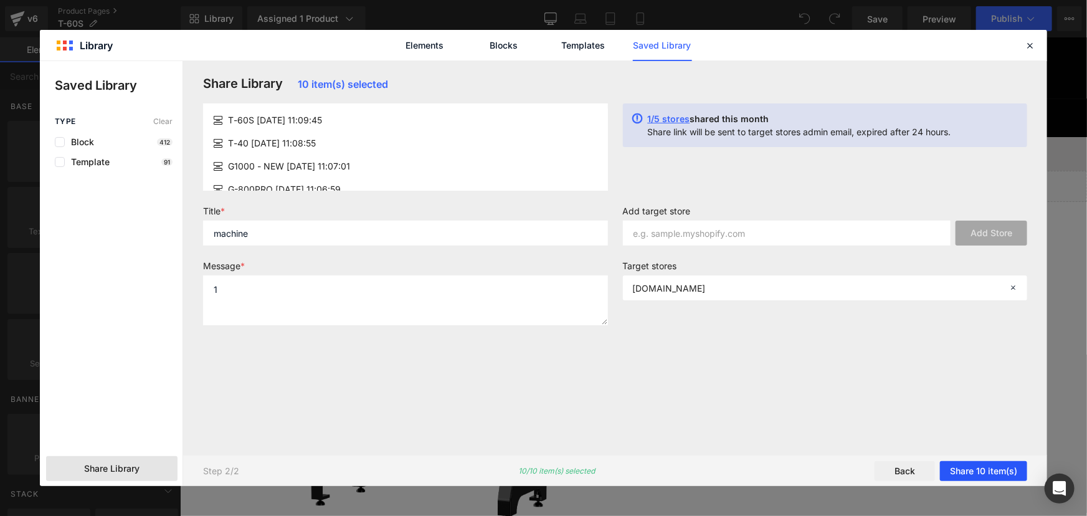
click at [976, 468] on button "Share 10 item(s)" at bounding box center [983, 471] width 87 height 20
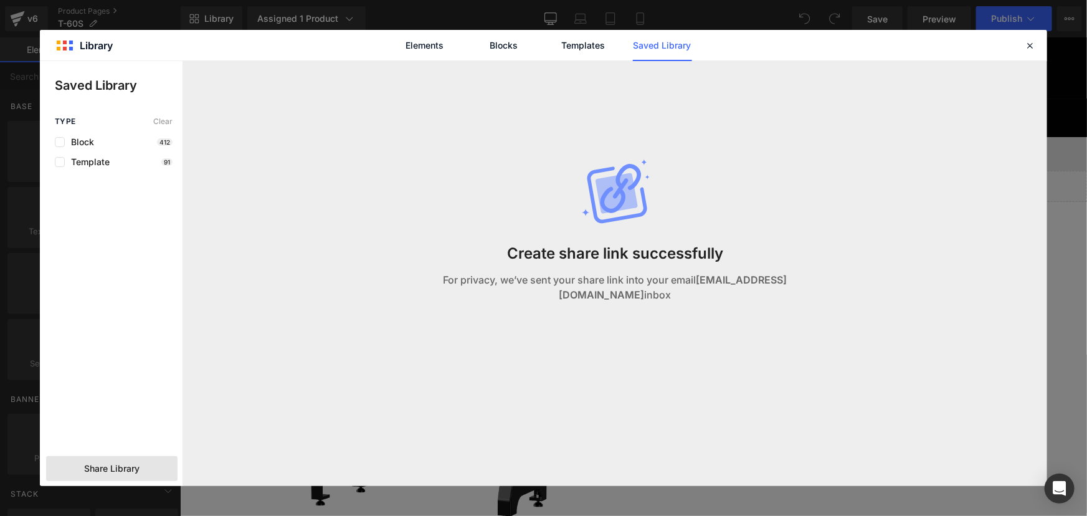
click at [667, 50] on link "Saved Library" at bounding box center [662, 45] width 59 height 31
click at [570, 44] on link "Templates" at bounding box center [583, 45] width 59 height 31
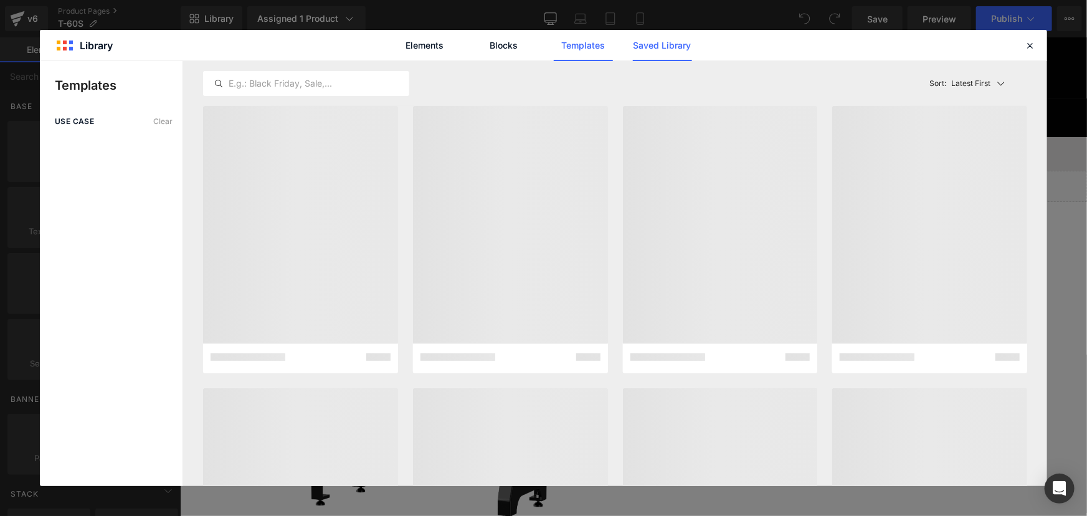
click at [667, 44] on link "Saved Library" at bounding box center [662, 45] width 59 height 31
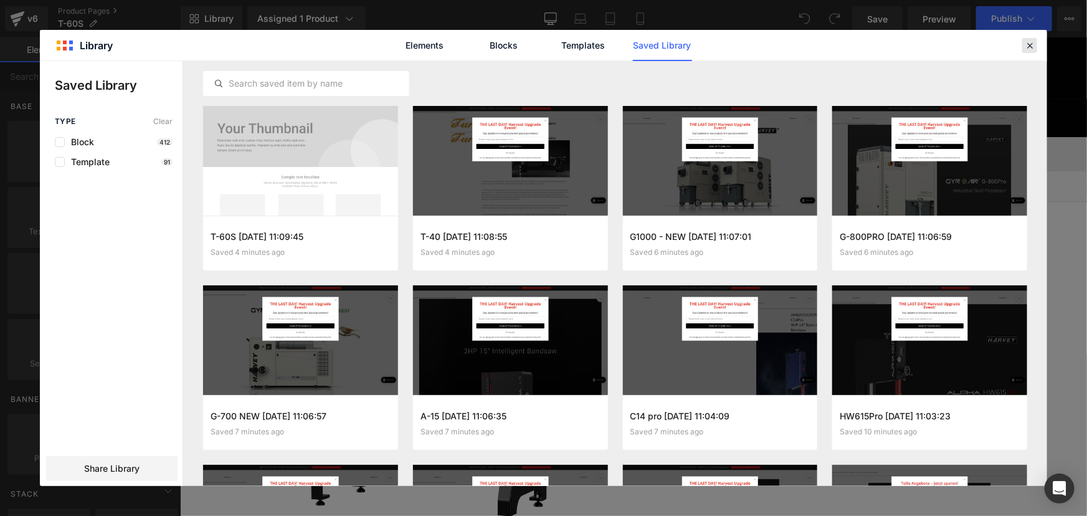
click at [1033, 47] on icon at bounding box center [1029, 45] width 11 height 11
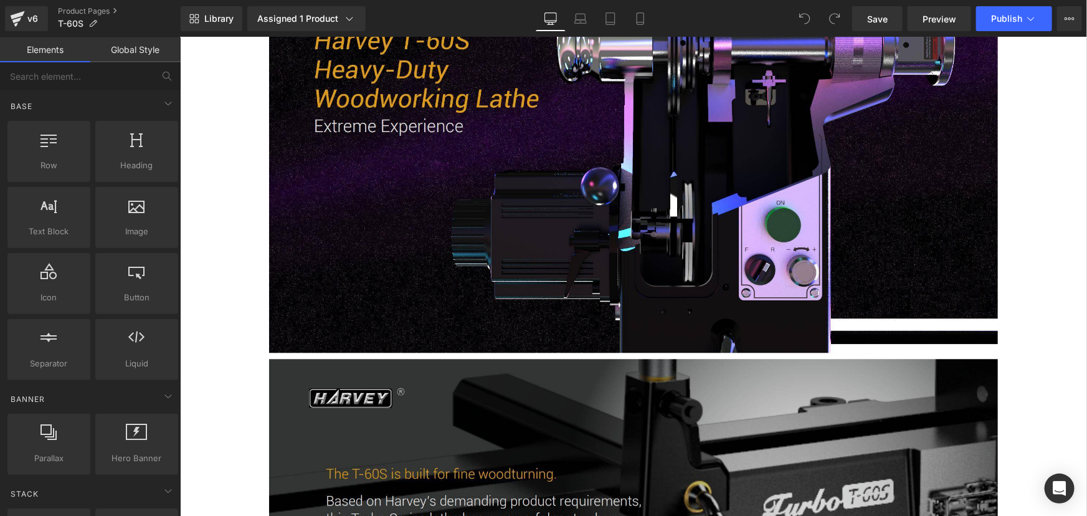
scroll to position [1528, 0]
